Goal: Find specific page/section: Find specific page/section

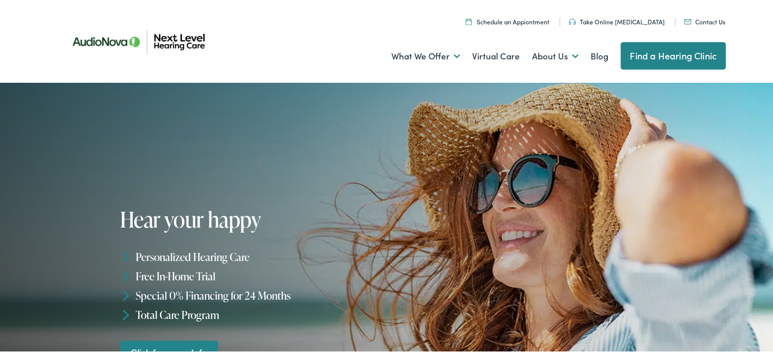
click at [669, 57] on link "Find a Hearing Clinic" at bounding box center [673, 54] width 105 height 27
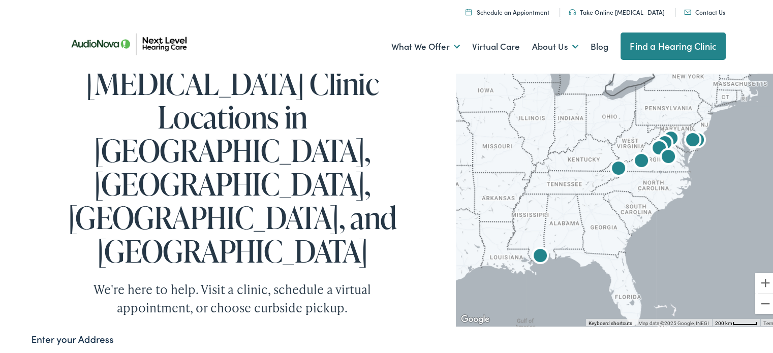
scroll to position [51, 0]
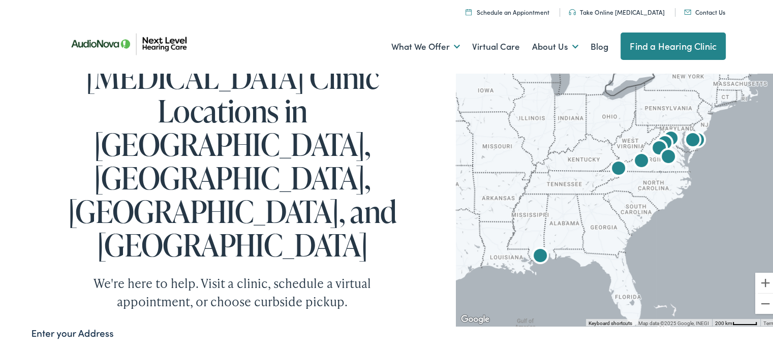
click at [651, 160] on img "Next Level Hearing Care by AudioNova" at bounding box center [641, 160] width 33 height 33
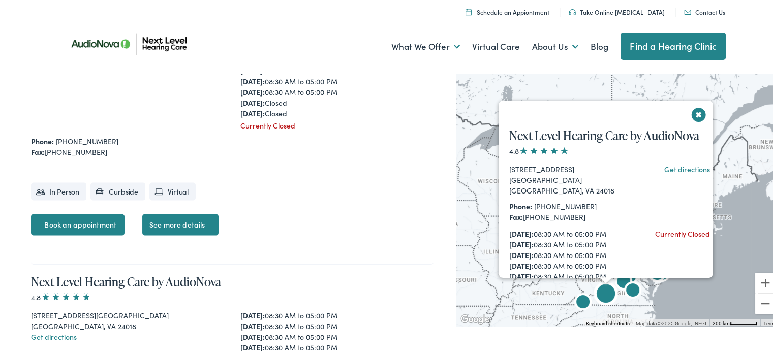
scroll to position [2146, 0]
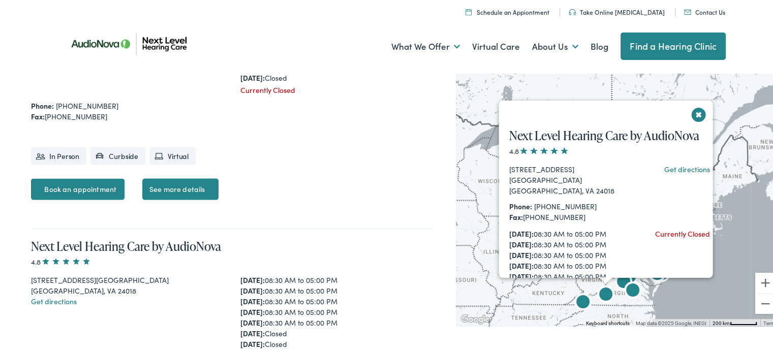
click at [695, 111] on button "Close" at bounding box center [699, 113] width 18 height 18
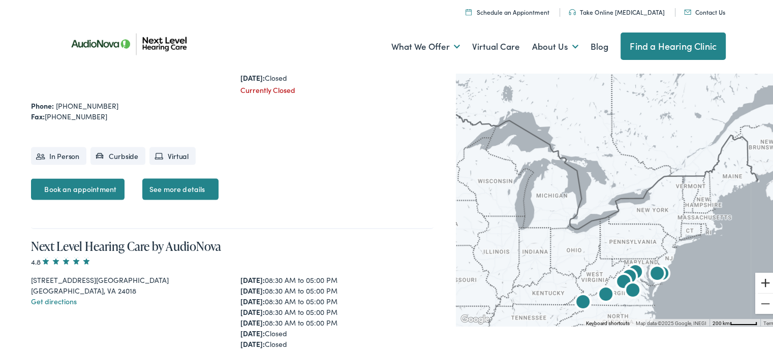
click at [755, 283] on button "Zoom in" at bounding box center [765, 281] width 20 height 20
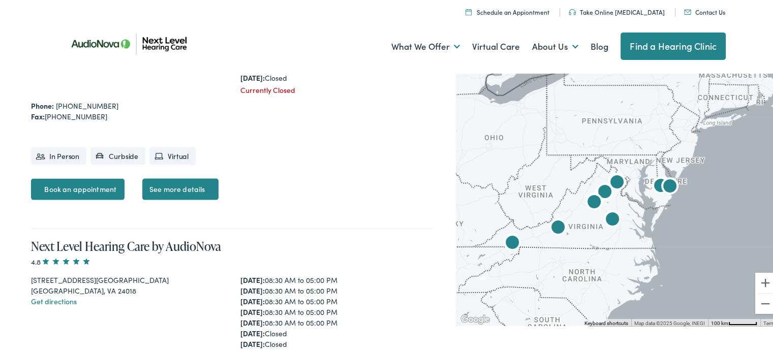
drag, startPoint x: 649, startPoint y: 247, endPoint x: 613, endPoint y: 80, distance: 171.1
click at [613, 80] on div at bounding box center [618, 197] width 325 height 256
click at [755, 279] on button "Zoom in" at bounding box center [765, 281] width 20 height 20
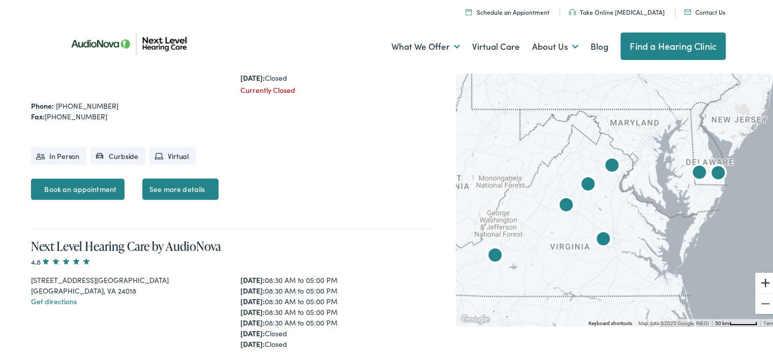
click at [756, 278] on button "Zoom in" at bounding box center [765, 281] width 20 height 20
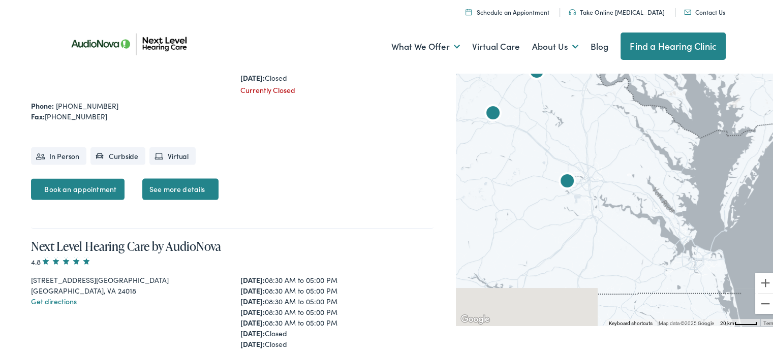
drag, startPoint x: 633, startPoint y: 230, endPoint x: 595, endPoint y: 138, distance: 100.1
click at [606, 128] on div at bounding box center [618, 197] width 325 height 256
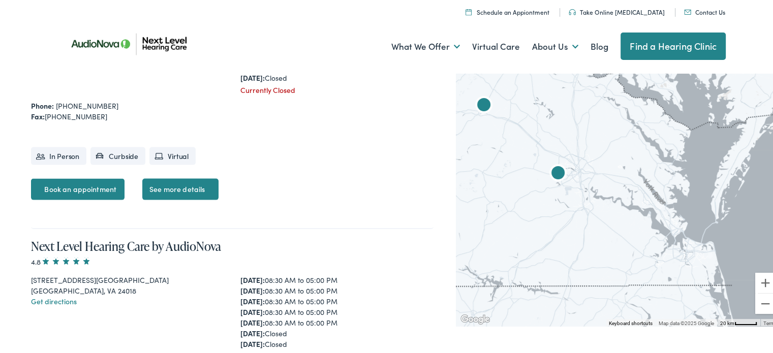
click at [550, 168] on img "AudioNova" at bounding box center [558, 173] width 33 height 33
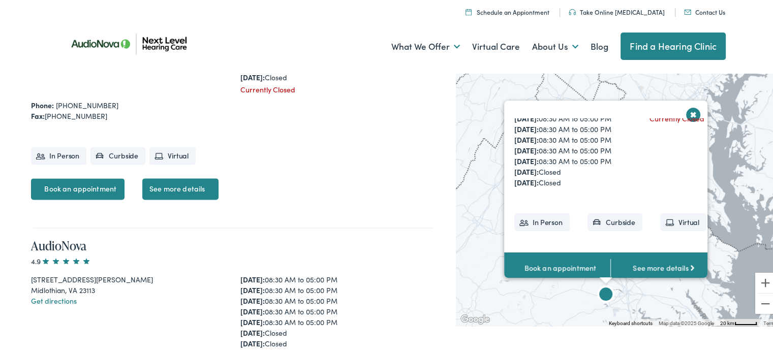
scroll to position [121, 0]
click at [641, 258] on link "See more details" at bounding box center [663, 267] width 106 height 32
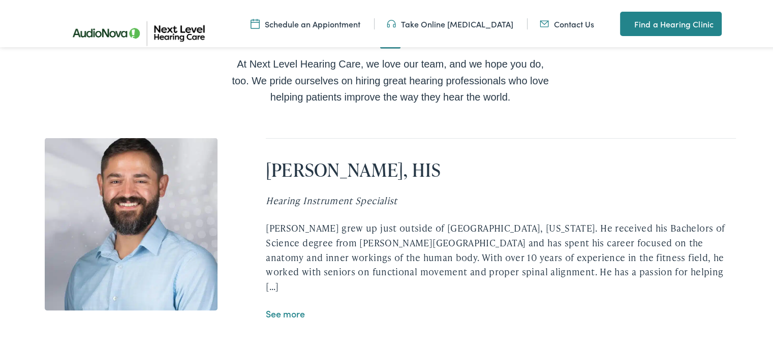
scroll to position [1881, 0]
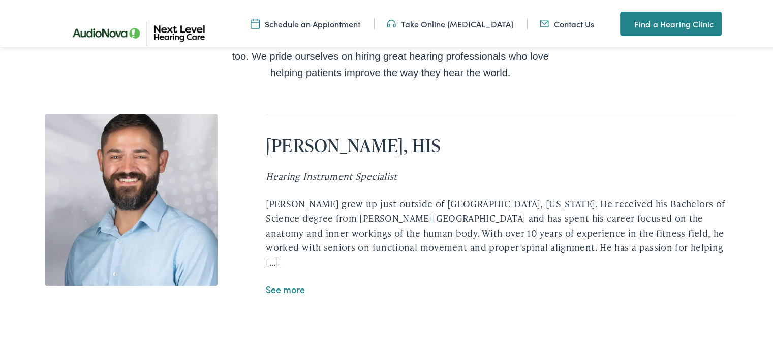
click at [294, 281] on link "See more" at bounding box center [285, 287] width 39 height 13
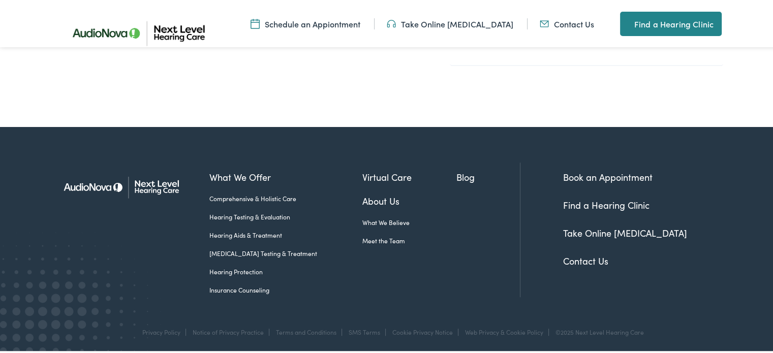
scroll to position [585, 0]
